Goal: Use online tool/utility: Use online tool/utility

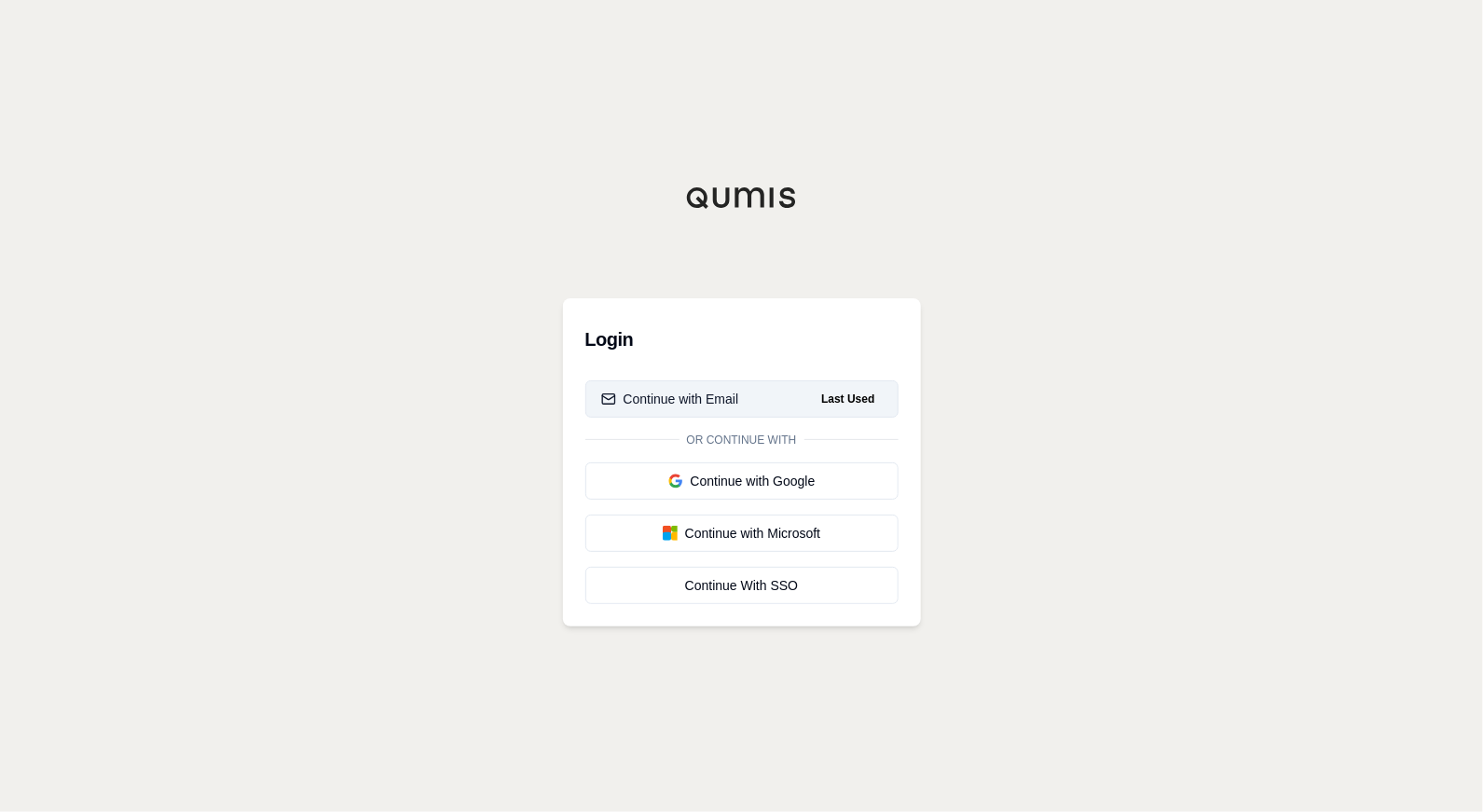
click at [720, 392] on div "Continue with Email" at bounding box center [670, 399] width 138 height 19
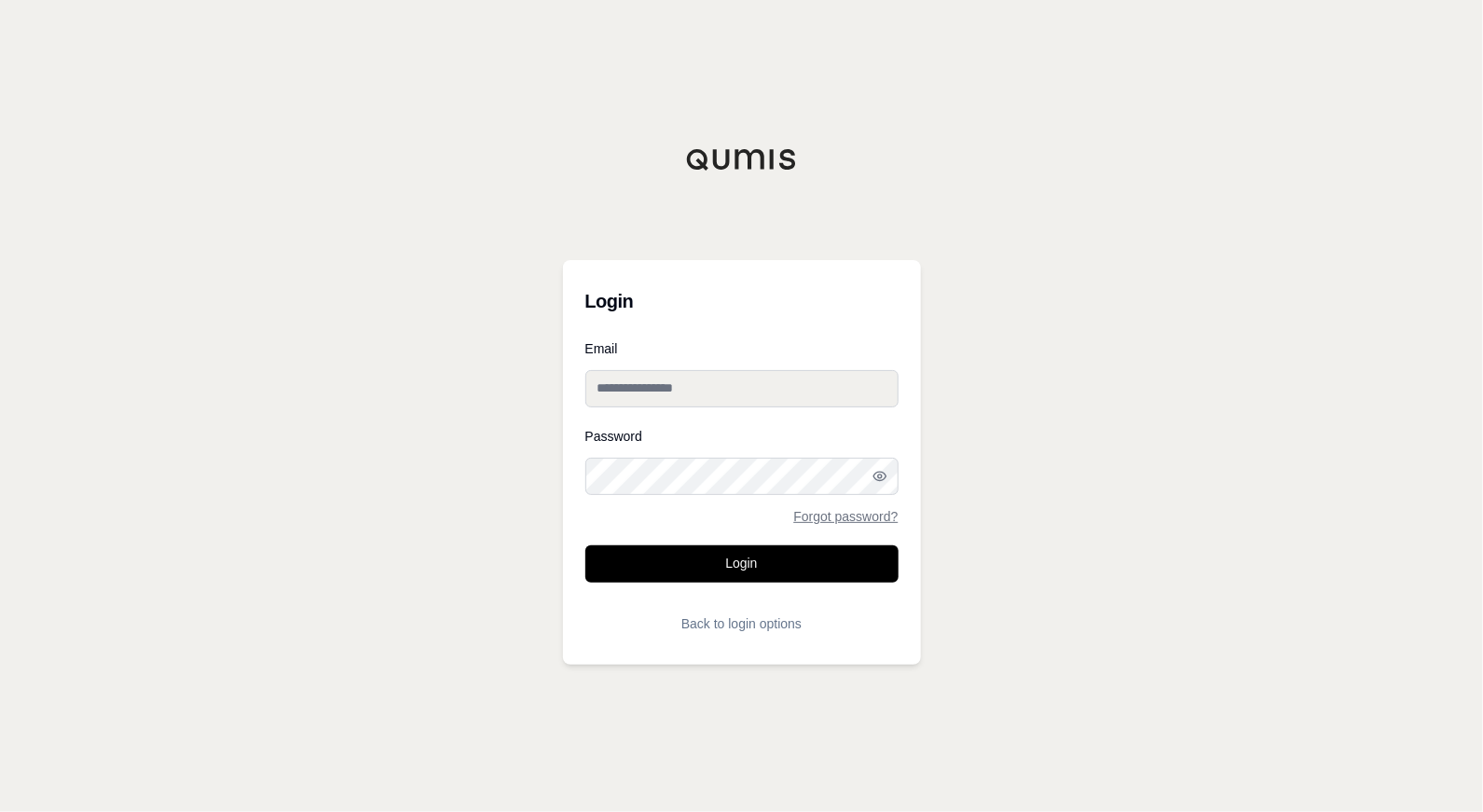
type input "**********"
drag, startPoint x: 729, startPoint y: 561, endPoint x: 851, endPoint y: 510, distance: 132.2
click at [729, 561] on button "Login" at bounding box center [742, 564] width 314 height 37
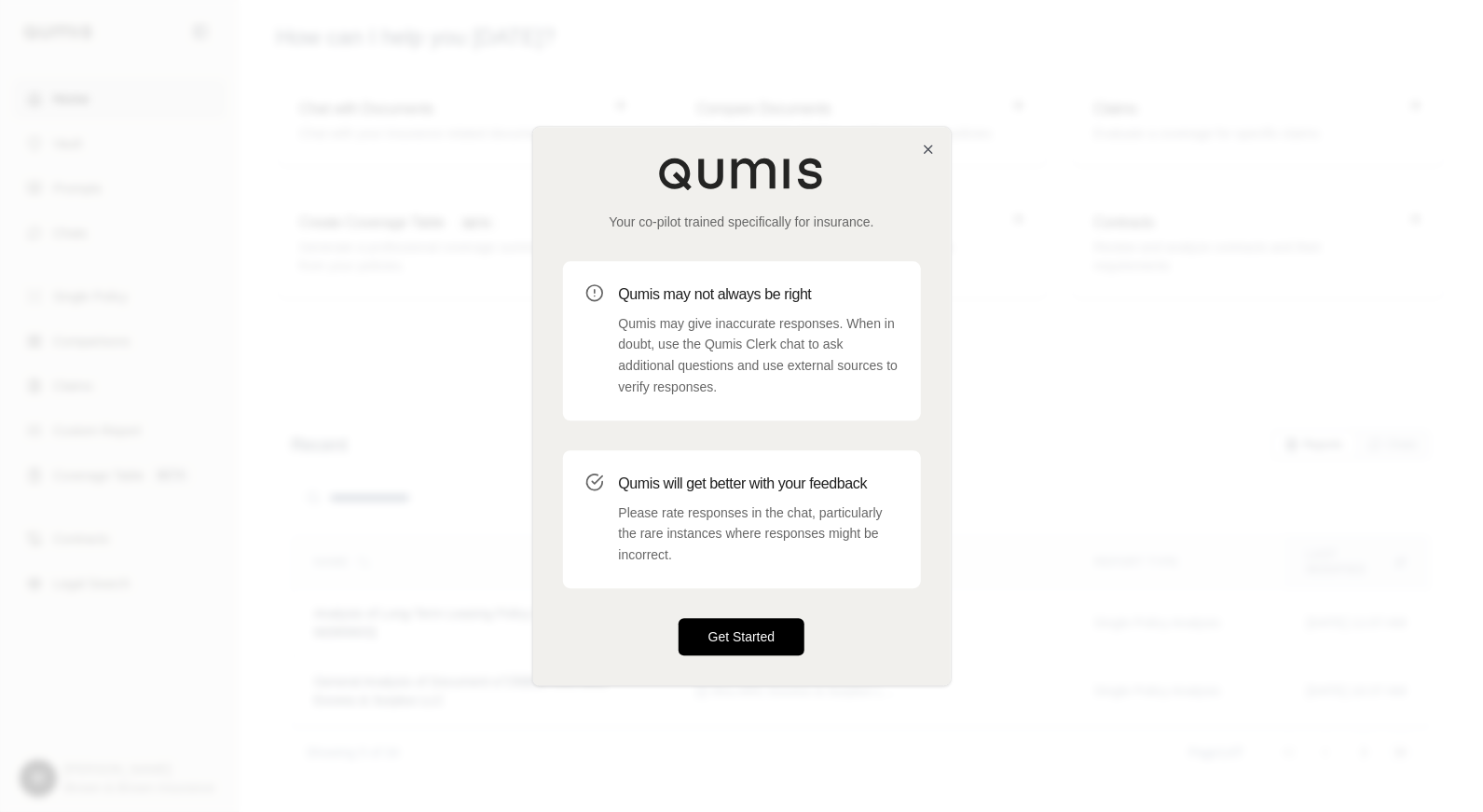
click at [762, 625] on button "Get Started" at bounding box center [742, 637] width 127 height 37
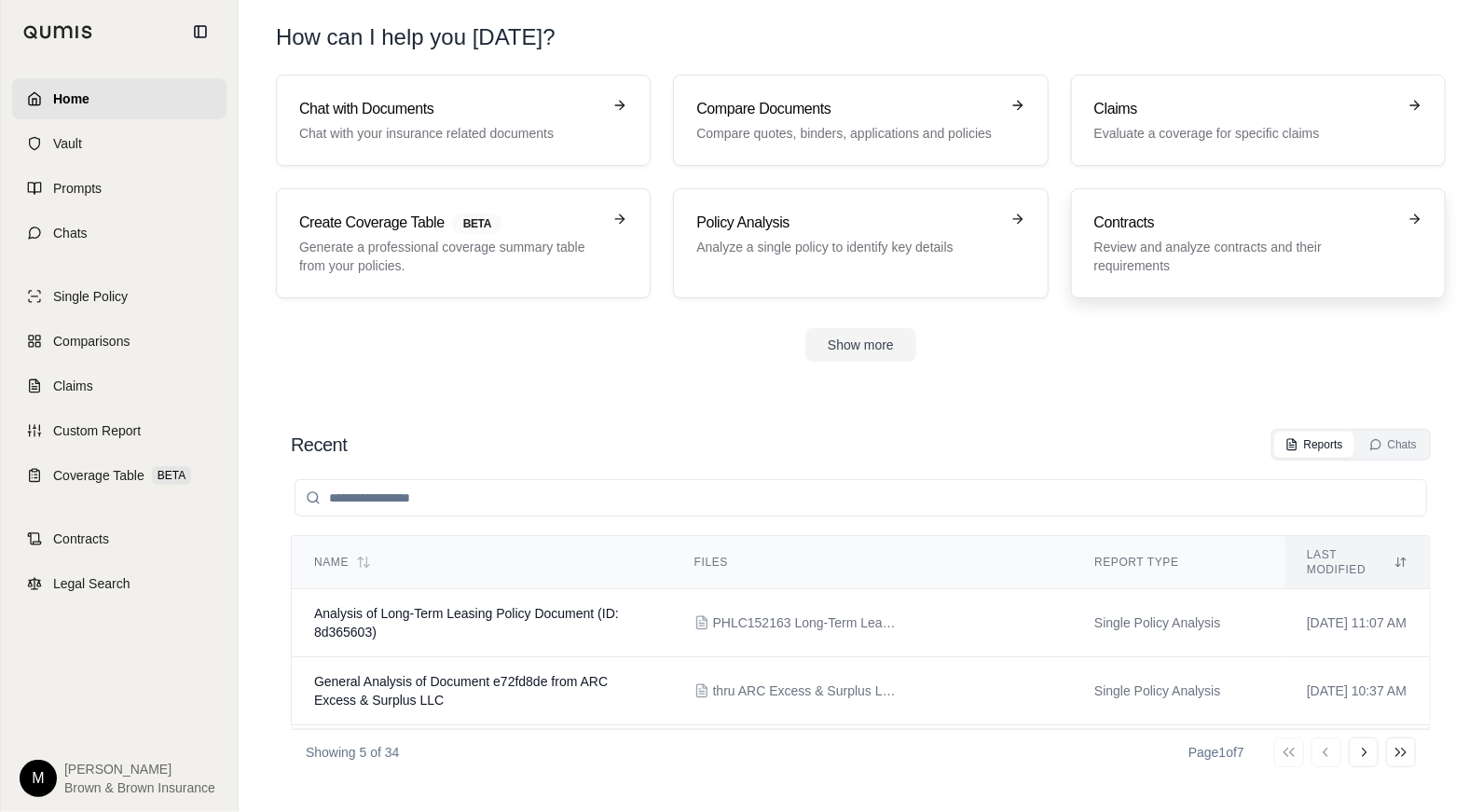
click at [1281, 235] on div "Contracts Review and analyze contracts and their requirements" at bounding box center [1246, 244] width 302 height 63
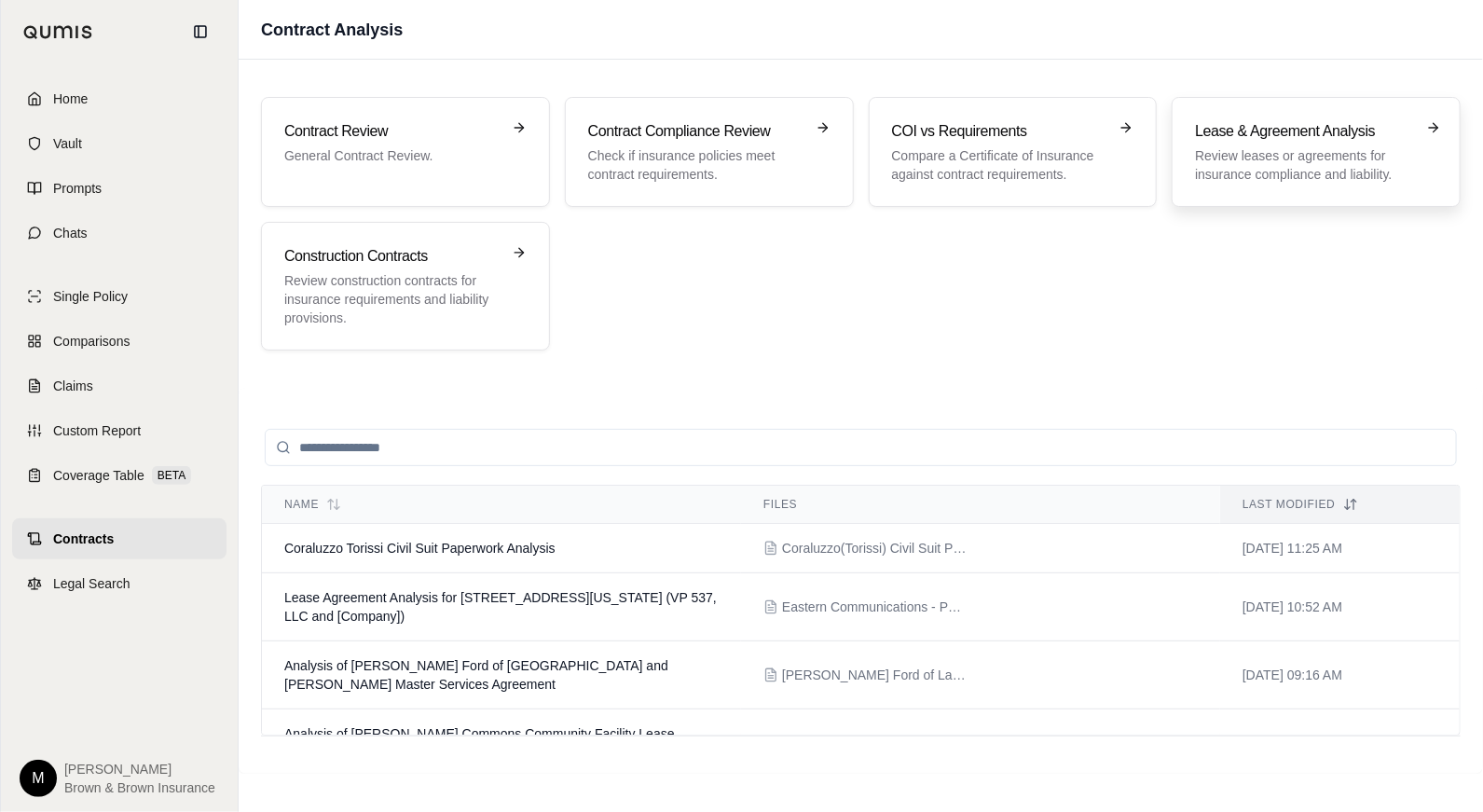
click at [1310, 153] on p "Review leases or agreements for insurance compliance and liability." at bounding box center [1303, 165] width 217 height 37
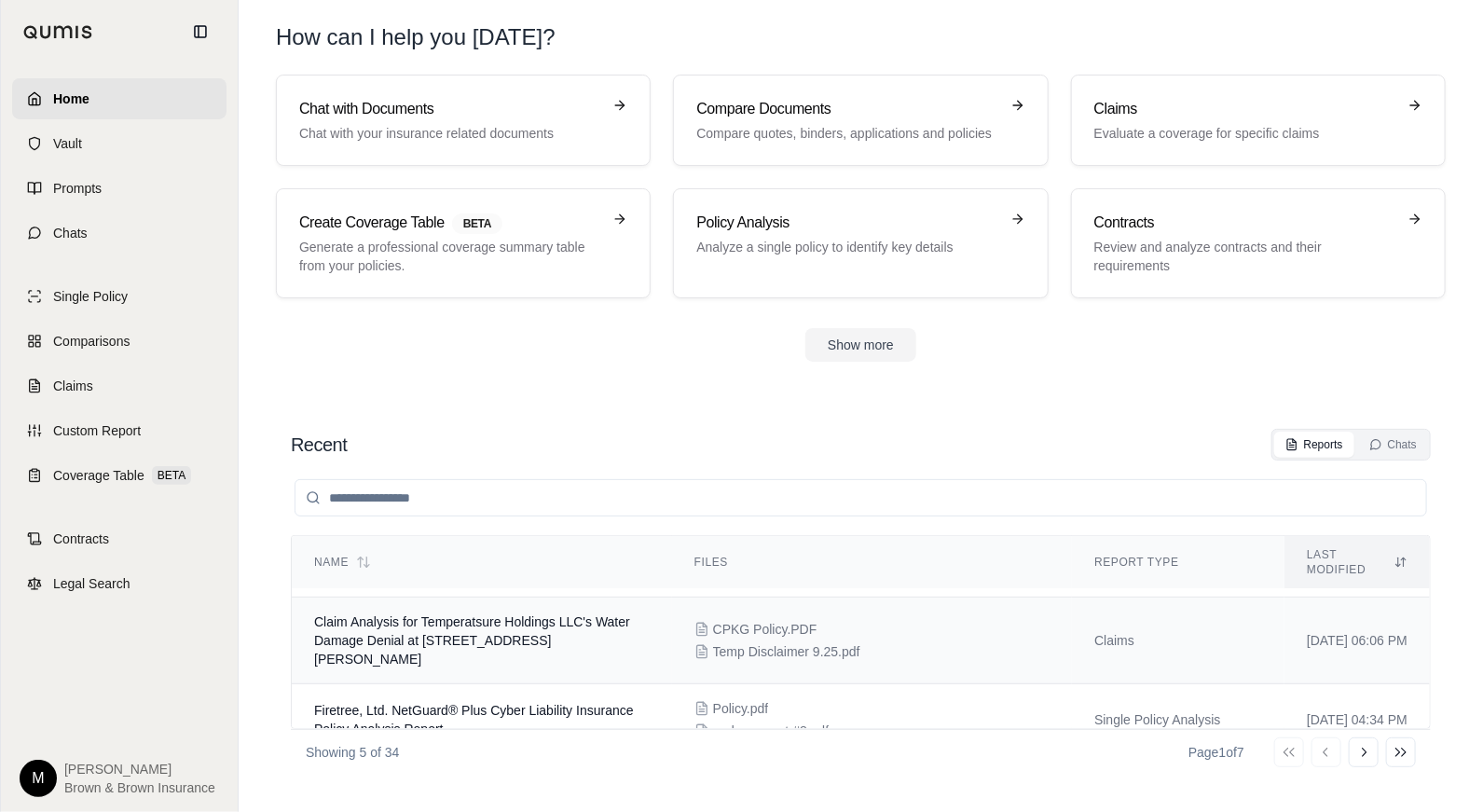
scroll to position [205, 0]
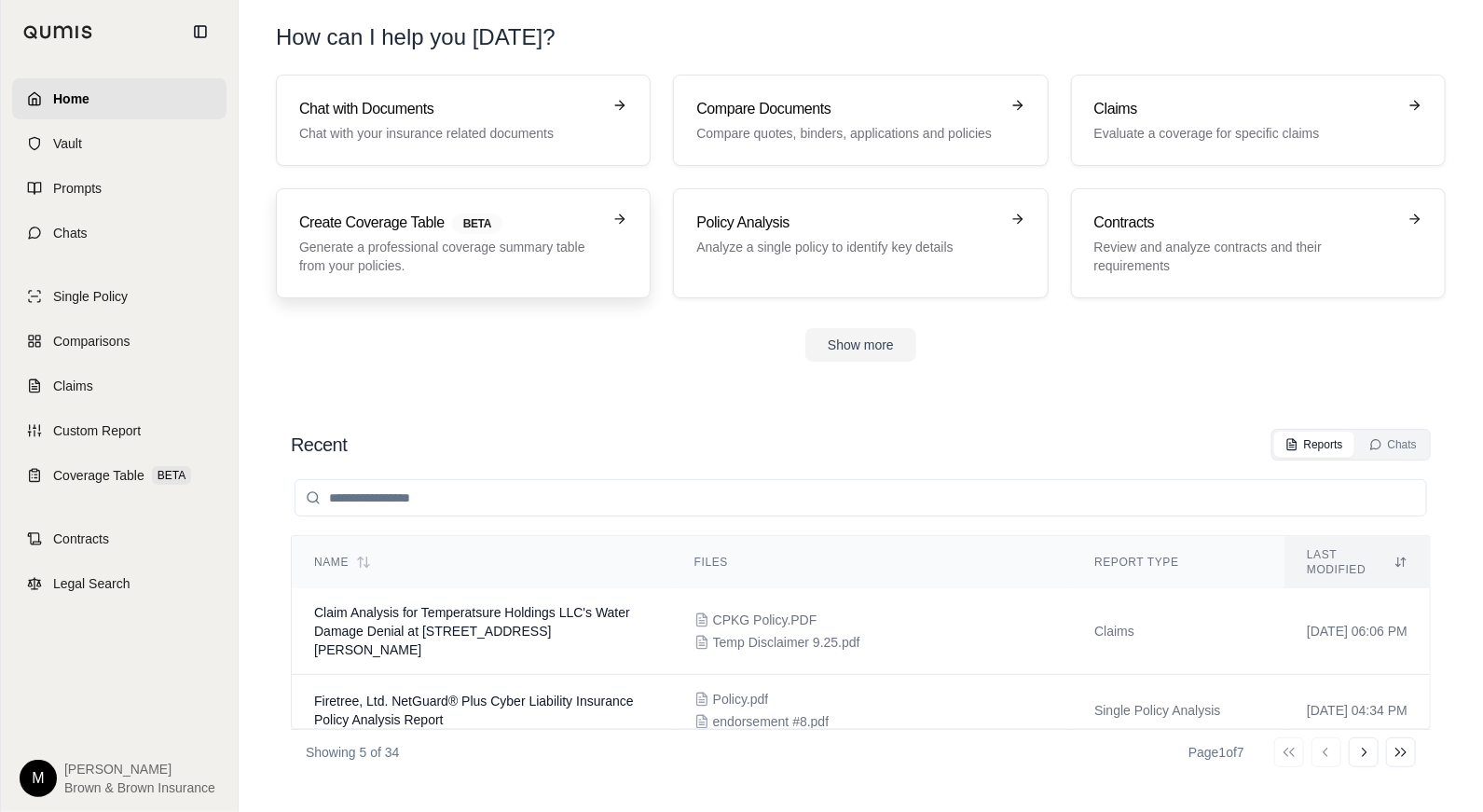
click at [595, 238] on p "Generate a professional coverage summary table from your policies." at bounding box center [451, 257] width 302 height 37
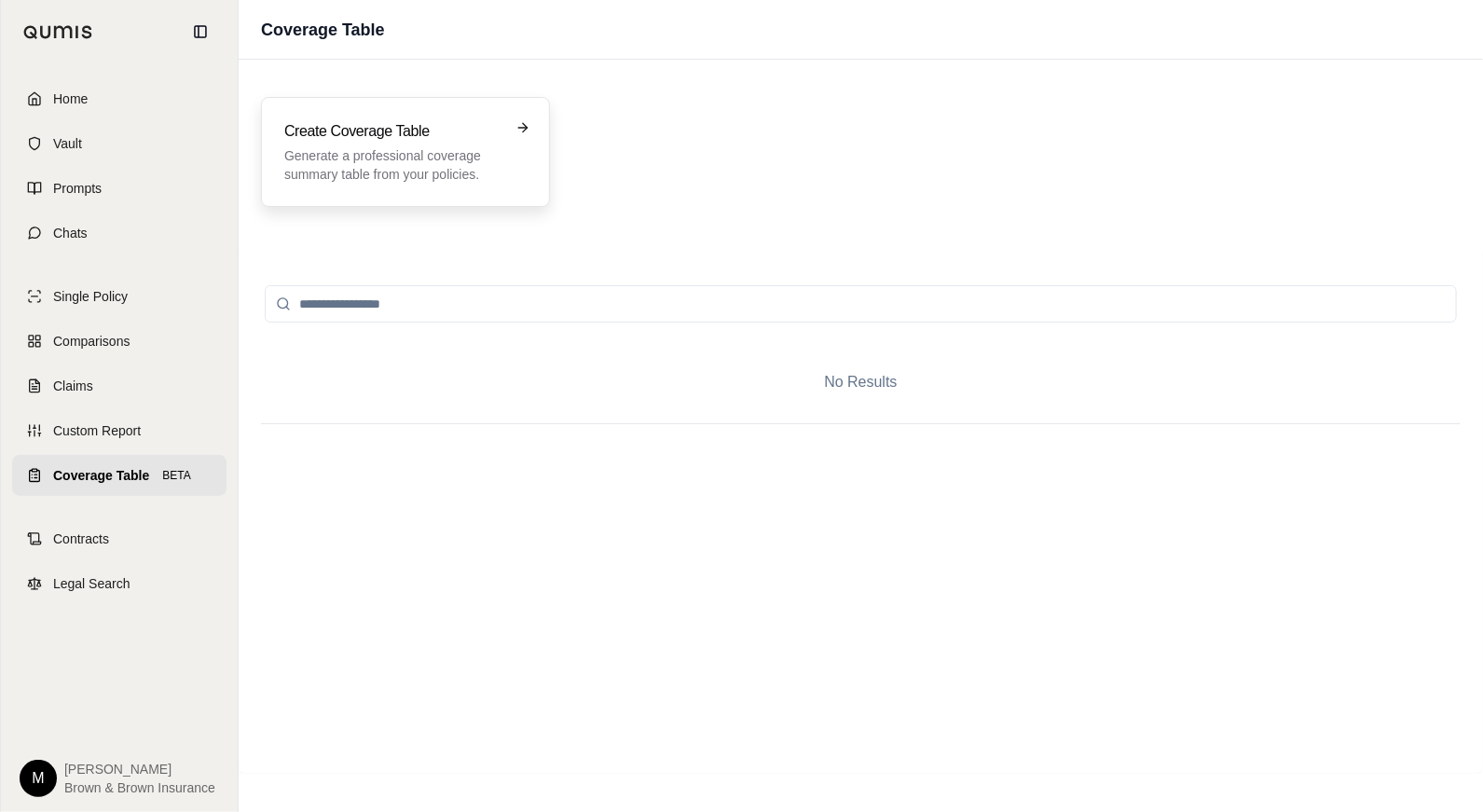
click at [428, 175] on p "Generate a professional coverage summary table from your policies." at bounding box center [393, 165] width 217 height 37
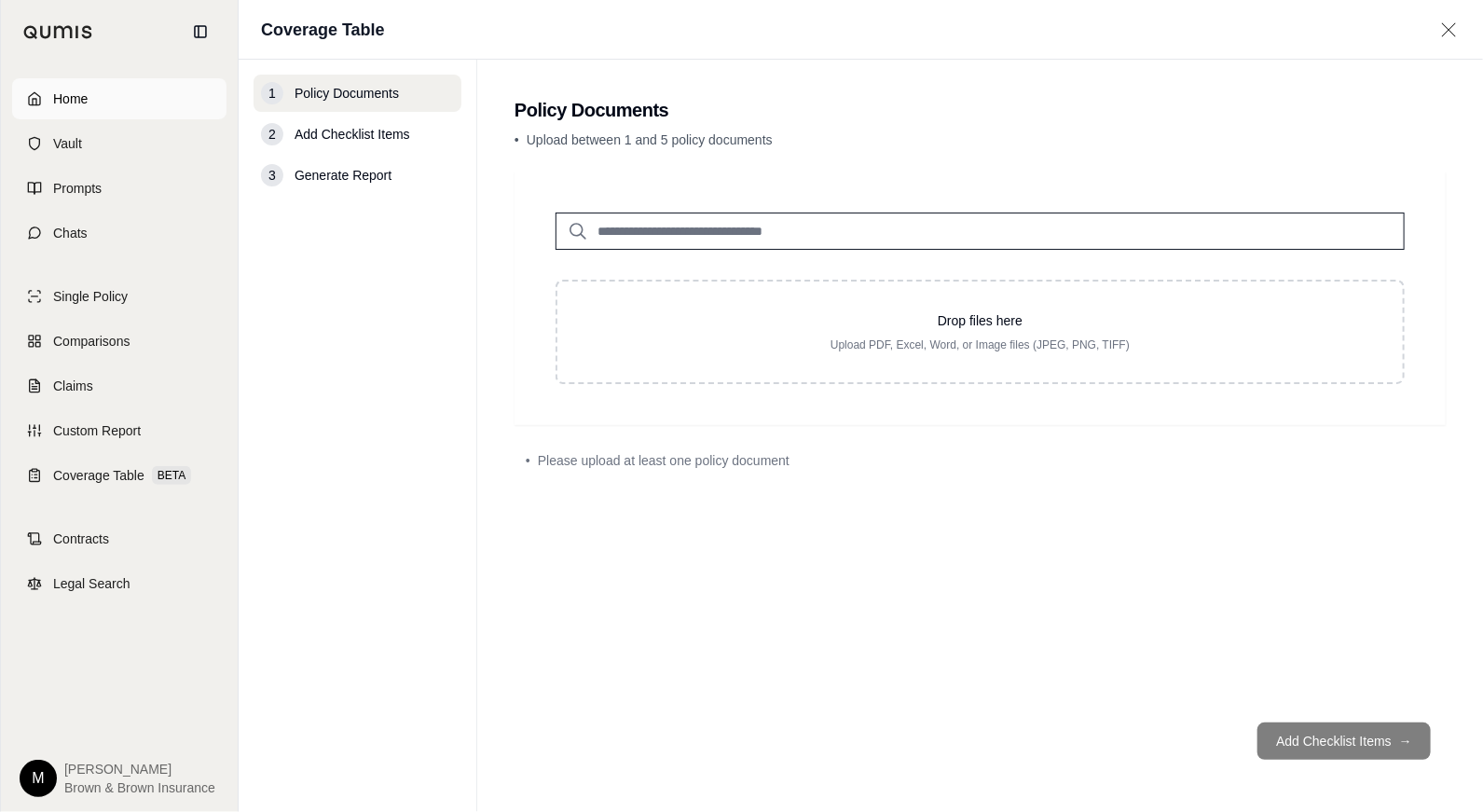
click at [61, 94] on span "Home" at bounding box center [70, 99] width 35 height 19
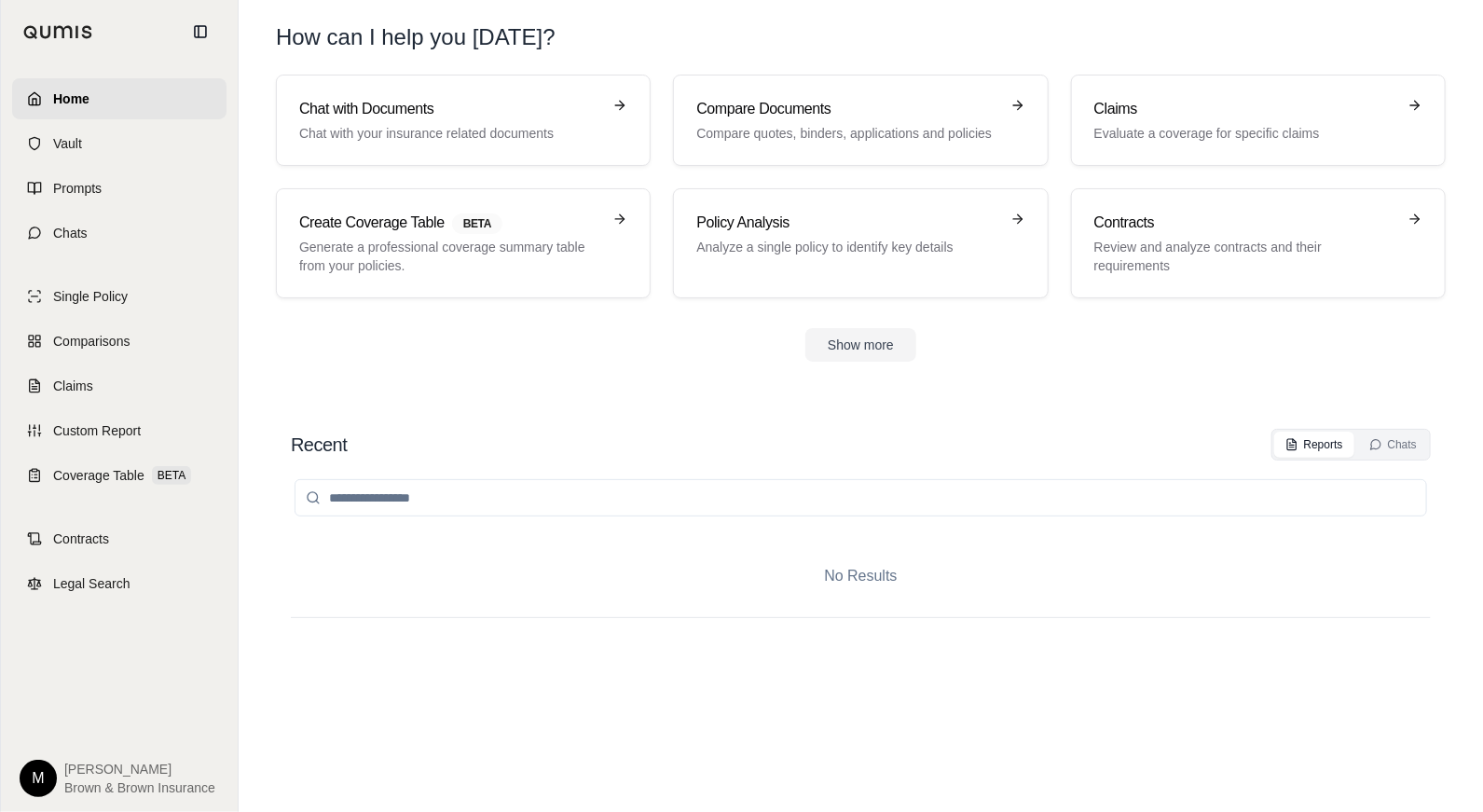
click at [61, 94] on span "Home" at bounding box center [71, 99] width 36 height 19
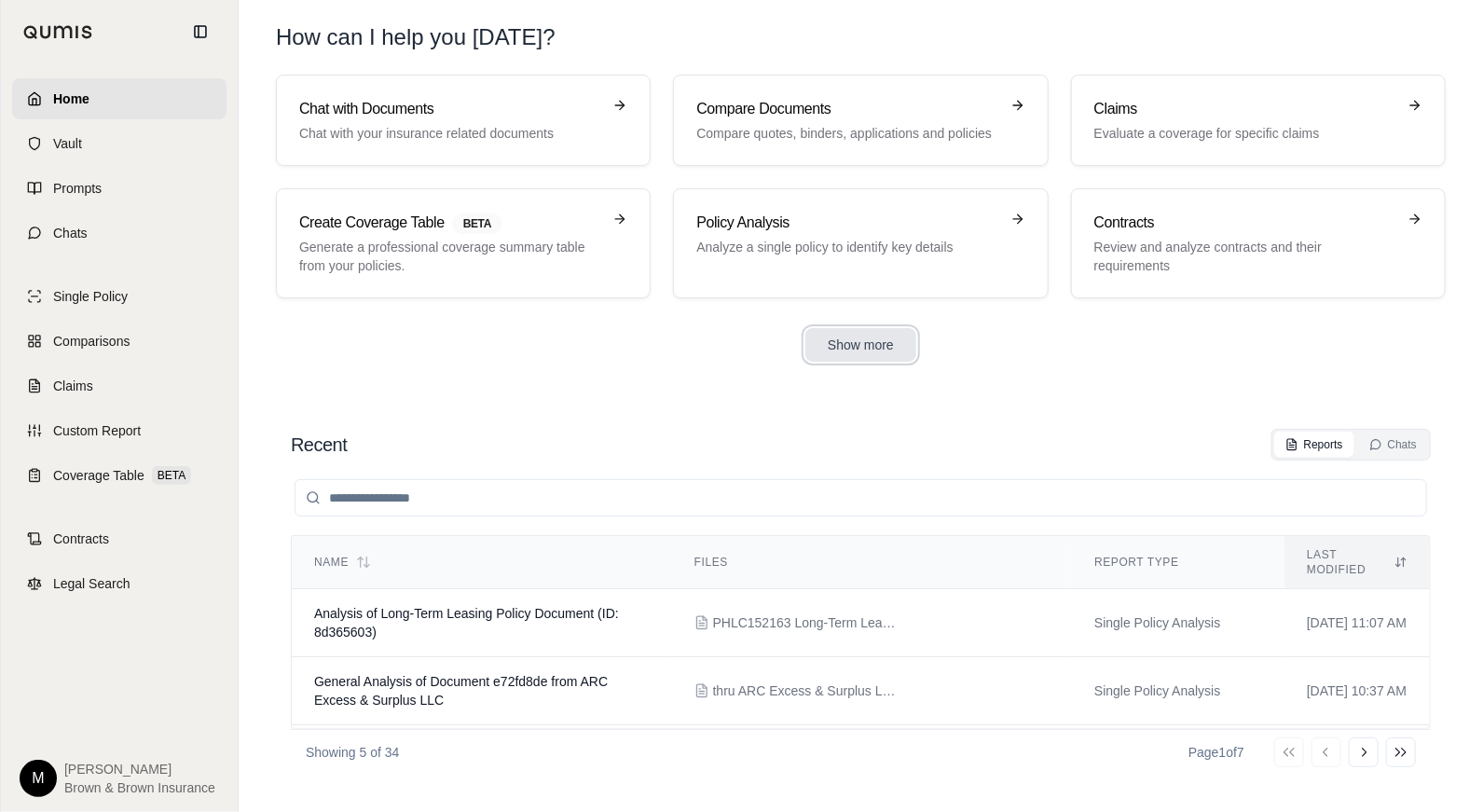
click at [837, 345] on button "Show more" at bounding box center [860, 345] width 111 height 34
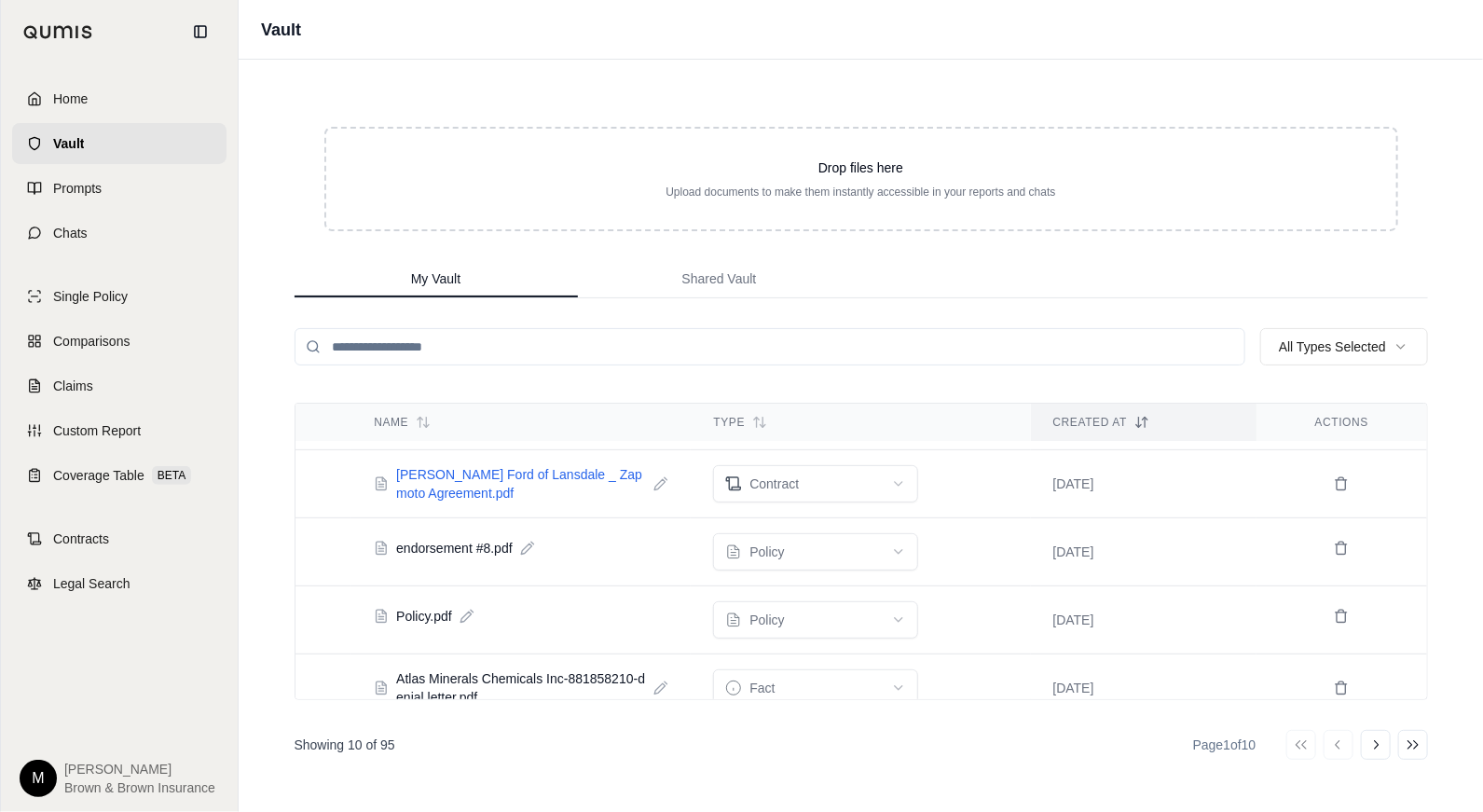
scroll to position [439, 0]
